Goal: Transaction & Acquisition: Subscribe to service/newsletter

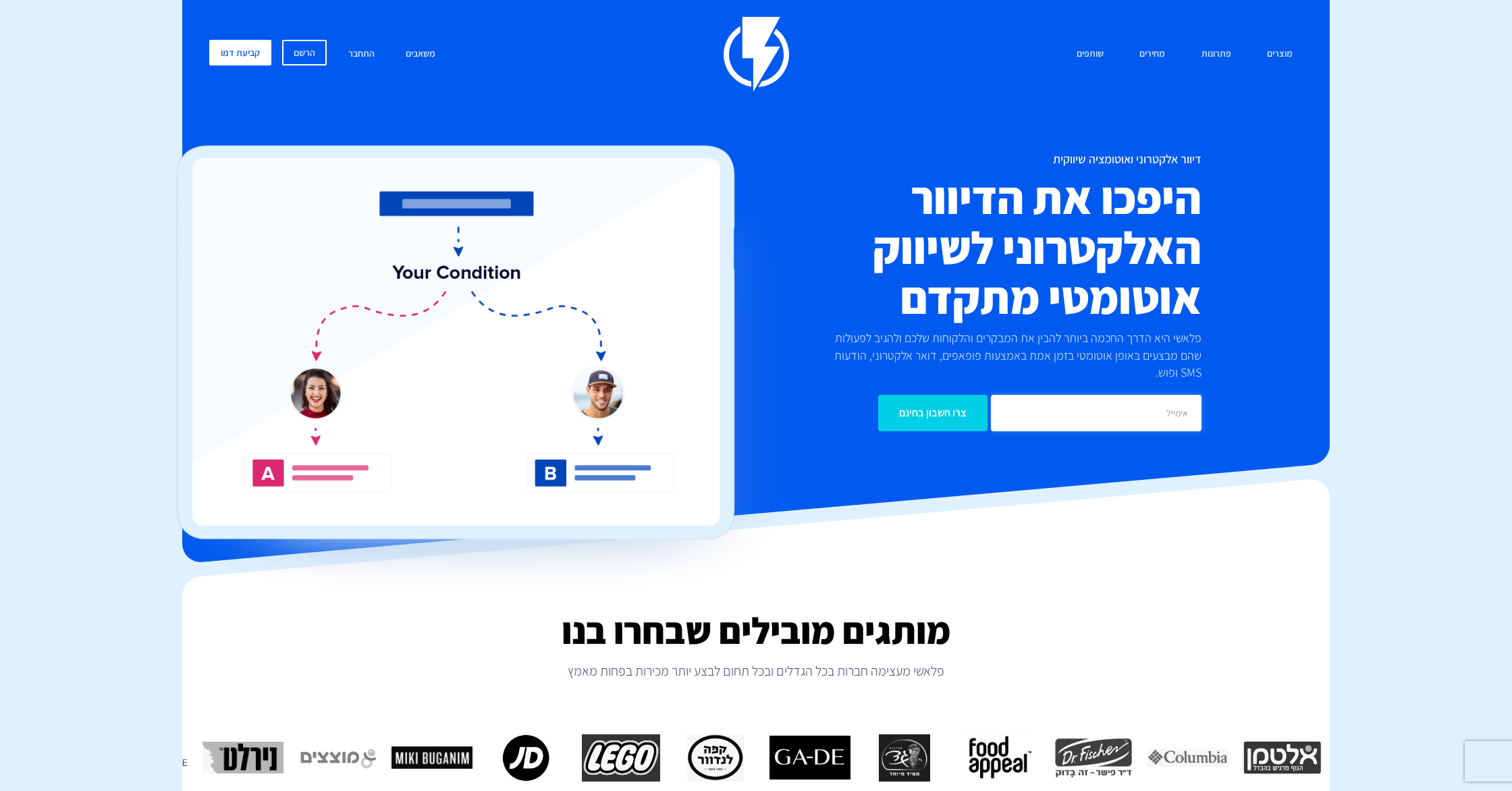
click at [1088, 395] on input "email" at bounding box center [1096, 413] width 210 height 36
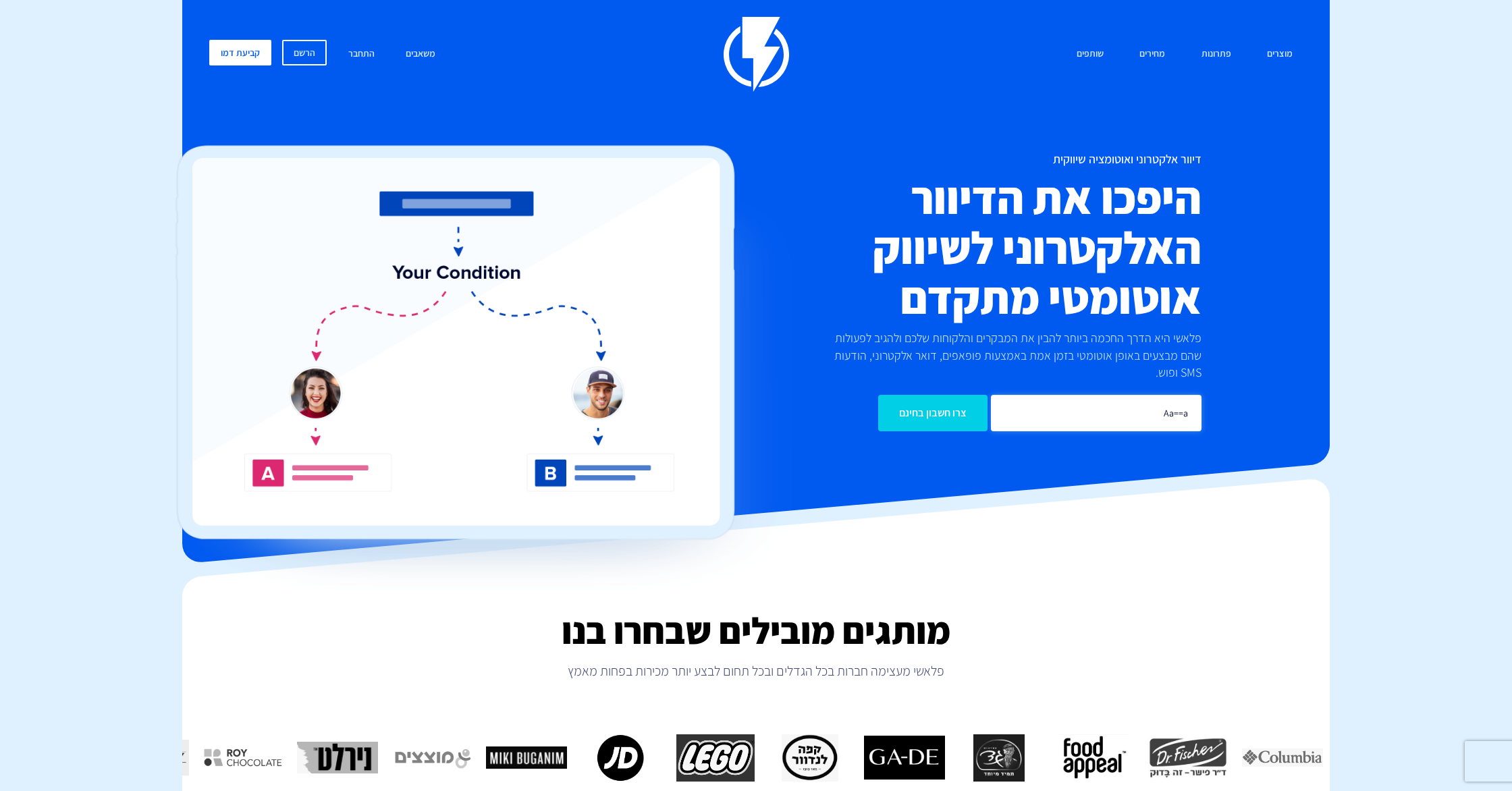
type input "Aa==a"
drag, startPoint x: 1202, startPoint y: 395, endPoint x: 1195, endPoint y: 398, distance: 7.6
click at [1199, 396] on div "Aa==a צרו חשבון בחינם" at bounding box center [938, 406] width 547 height 50
click at [1169, 401] on input "Aa==a" at bounding box center [1096, 413] width 210 height 36
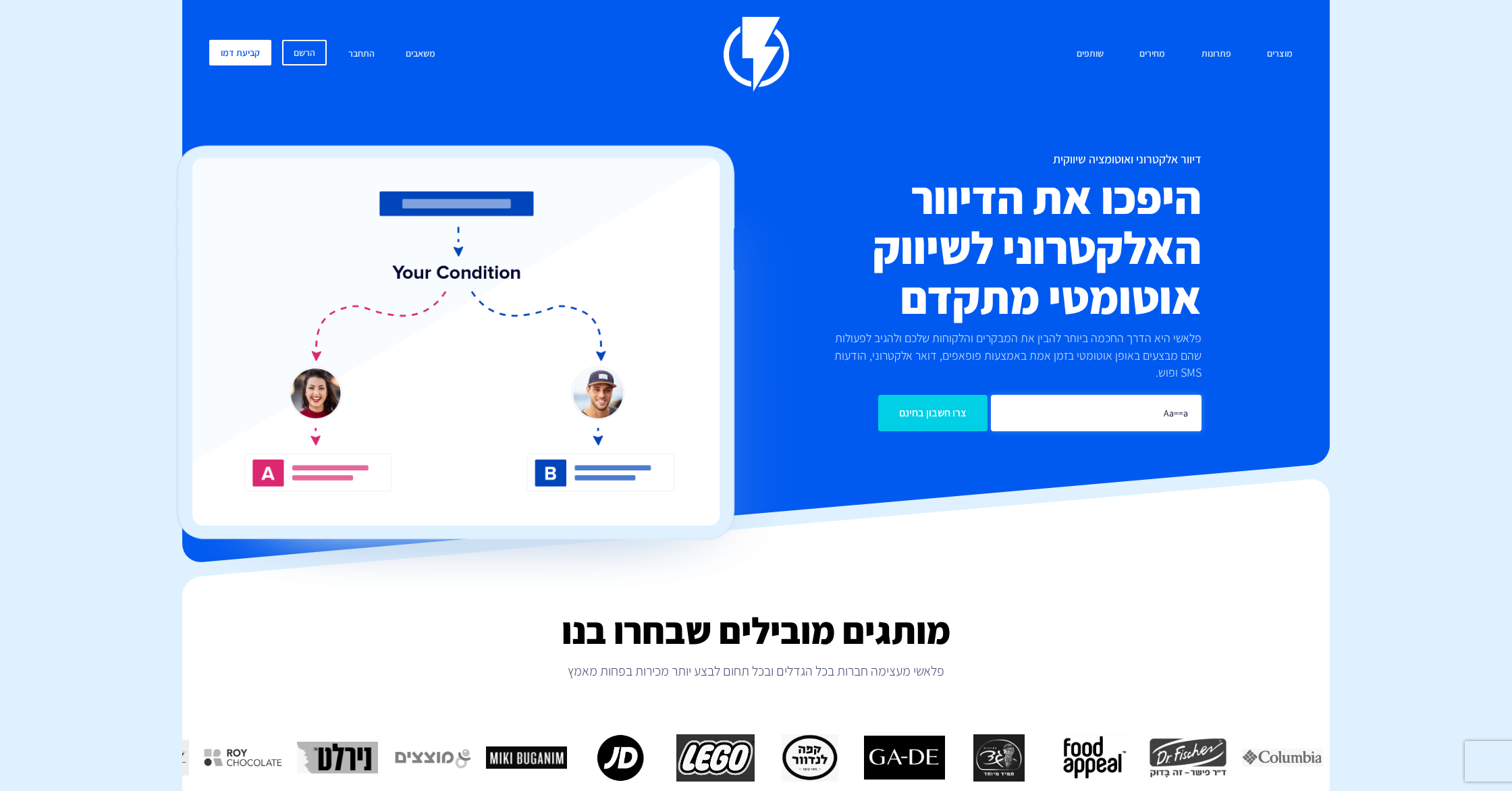
click at [1169, 401] on input "Aa==a" at bounding box center [1096, 413] width 210 height 36
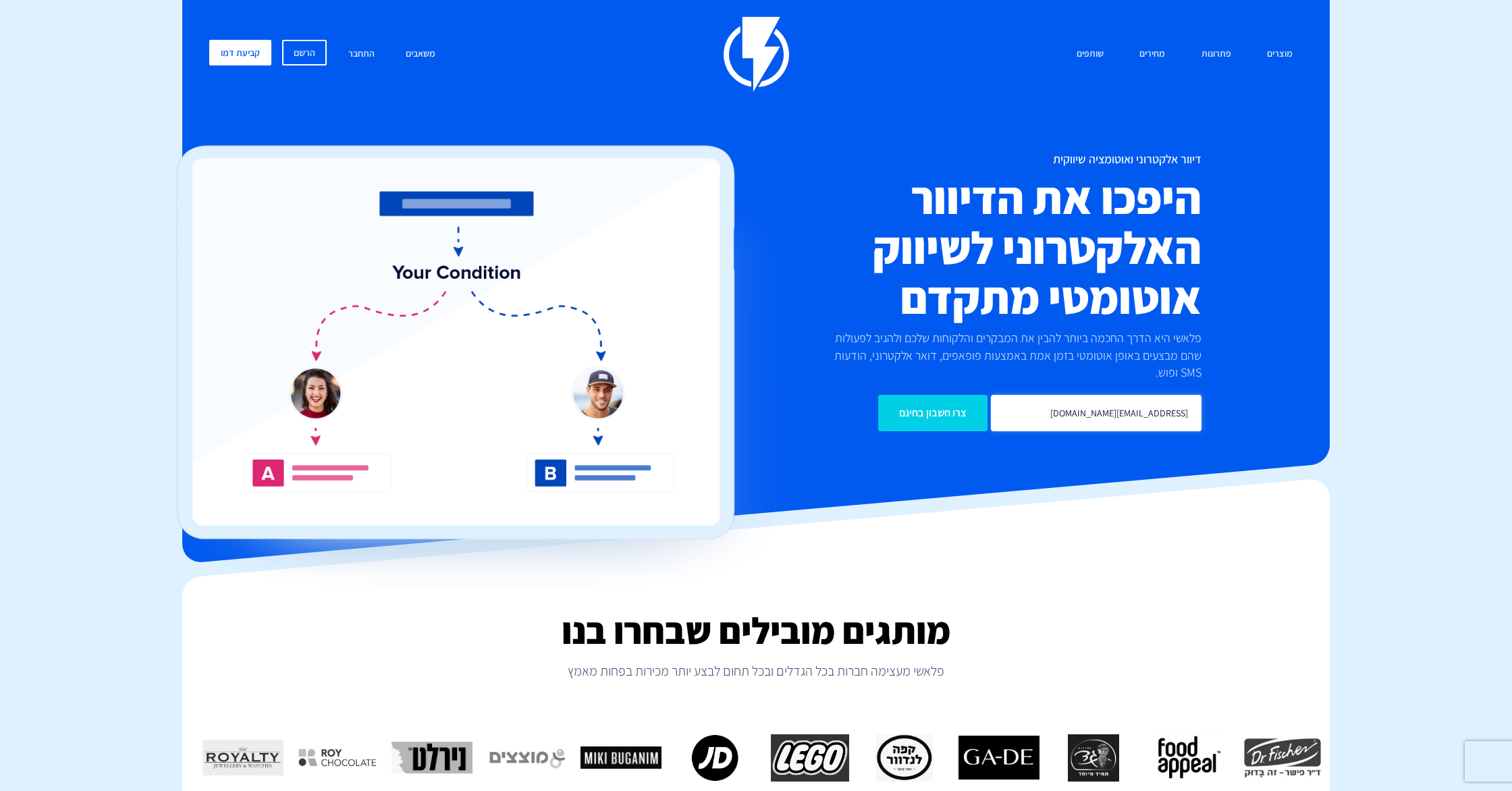
type input "[EMAIL_ADDRESS][DOMAIN_NAME]"
click at [932, 418] on div at bounding box center [756, 429] width 1147 height 269
click at [932, 413] on div at bounding box center [756, 429] width 1147 height 269
click at [934, 409] on input "צרו חשבון בחינם" at bounding box center [933, 413] width 109 height 36
